Goal: Transaction & Acquisition: Purchase product/service

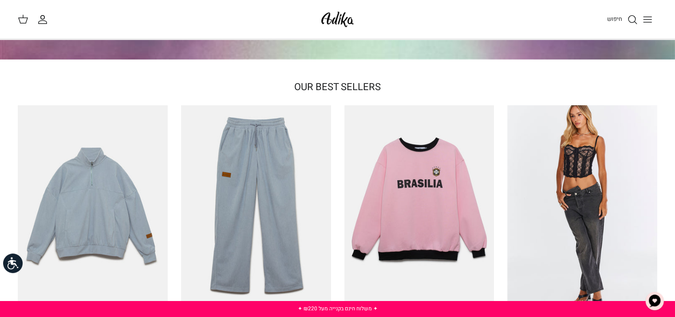
scroll to position [230, 0]
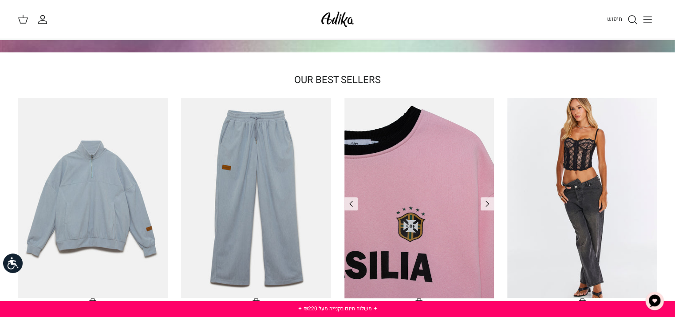
drag, startPoint x: 479, startPoint y: 40, endPoint x: 363, endPoint y: 142, distance: 154.8
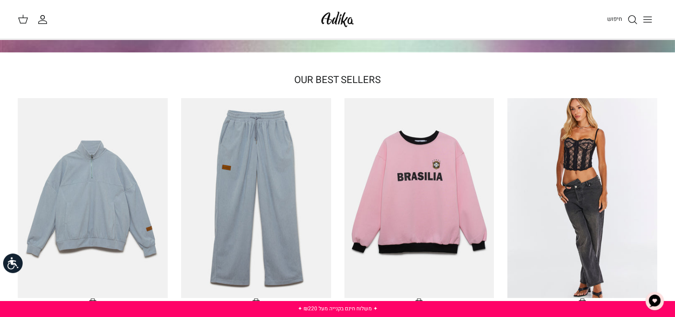
drag, startPoint x: 363, startPoint y: 142, endPoint x: 607, endPoint y: 20, distance: 273.1
click at [607, 20] on div "חיפוש" at bounding box center [511, 20] width 292 height 20
click at [609, 20] on span "חיפוש" at bounding box center [614, 19] width 15 height 8
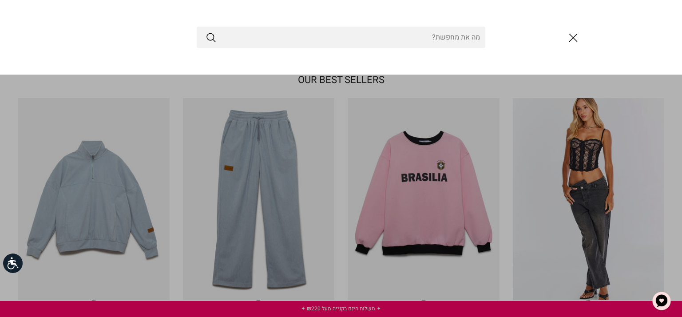
click at [577, 32] on icon "סגור" at bounding box center [572, 37] width 15 height 15
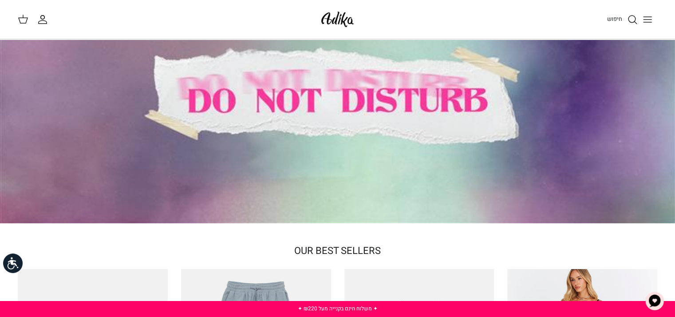
scroll to position [0, 0]
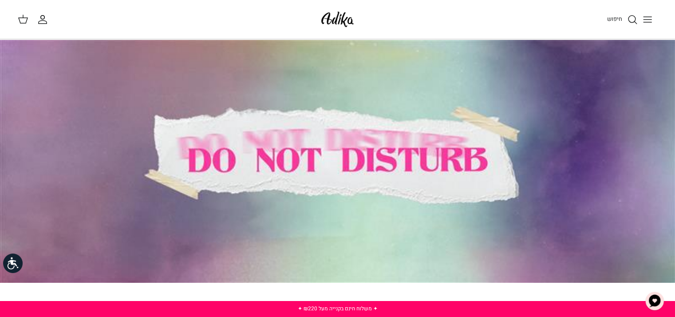
click at [428, 149] on div at bounding box center [337, 160] width 675 height 243
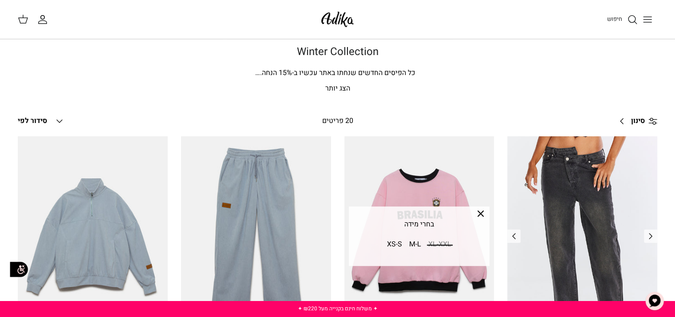
scroll to position [7, 0]
click at [650, 236] on polyline "Previous" at bounding box center [650, 235] width 3 height 5
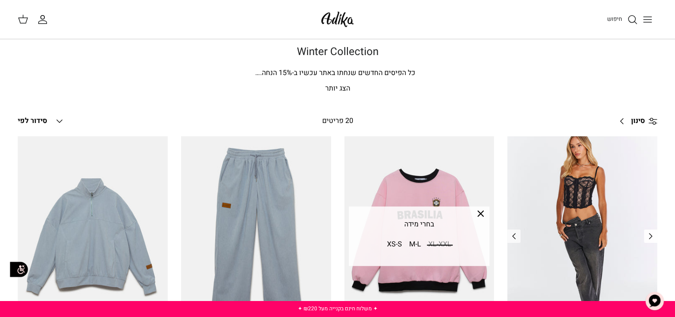
click at [650, 236] on polyline "Previous" at bounding box center [650, 235] width 3 height 5
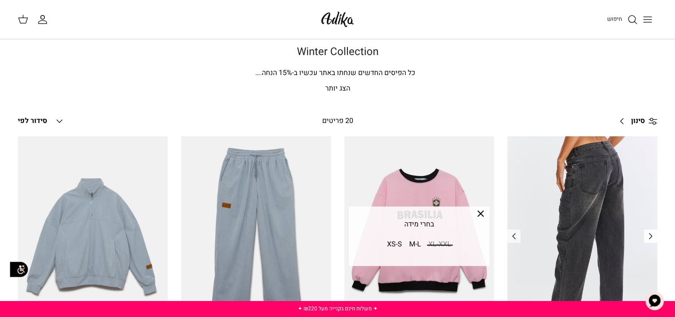
click at [650, 236] on polyline "Previous" at bounding box center [650, 235] width 3 height 5
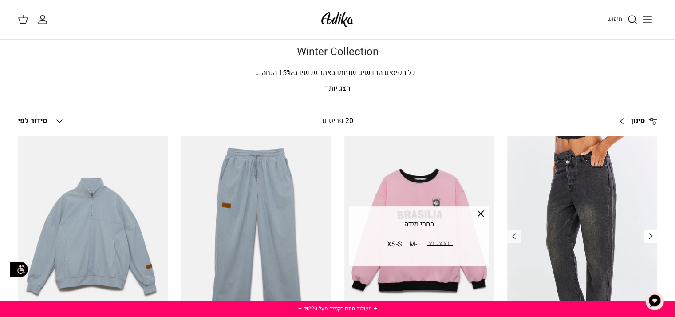
click at [650, 236] on polyline "Previous" at bounding box center [650, 235] width 3 height 5
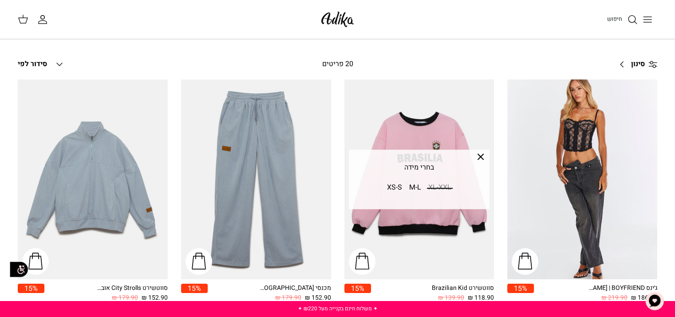
scroll to position [0, 0]
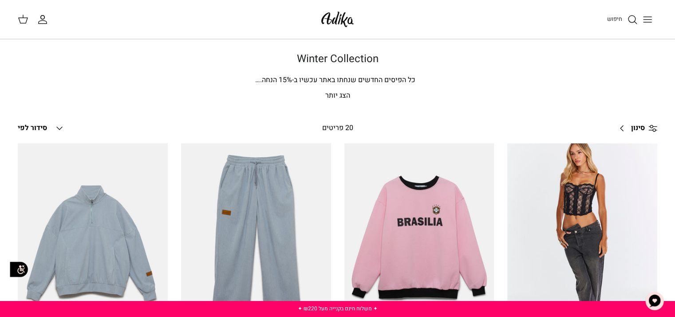
click at [612, 20] on icon "חיפוש" at bounding box center [609, 19] width 11 height 11
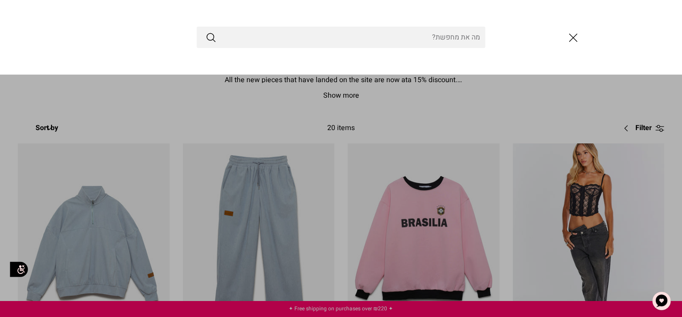
click at [446, 31] on input "Search Store" at bounding box center [341, 37] width 288 height 21
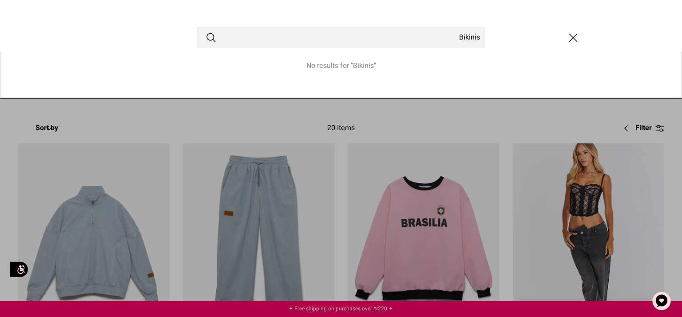
type input "Bikinis"
click at [205, 32] on button "Submit" at bounding box center [210, 38] width 11 height 12
